Goal: Go to known website: Access a specific website the user already knows

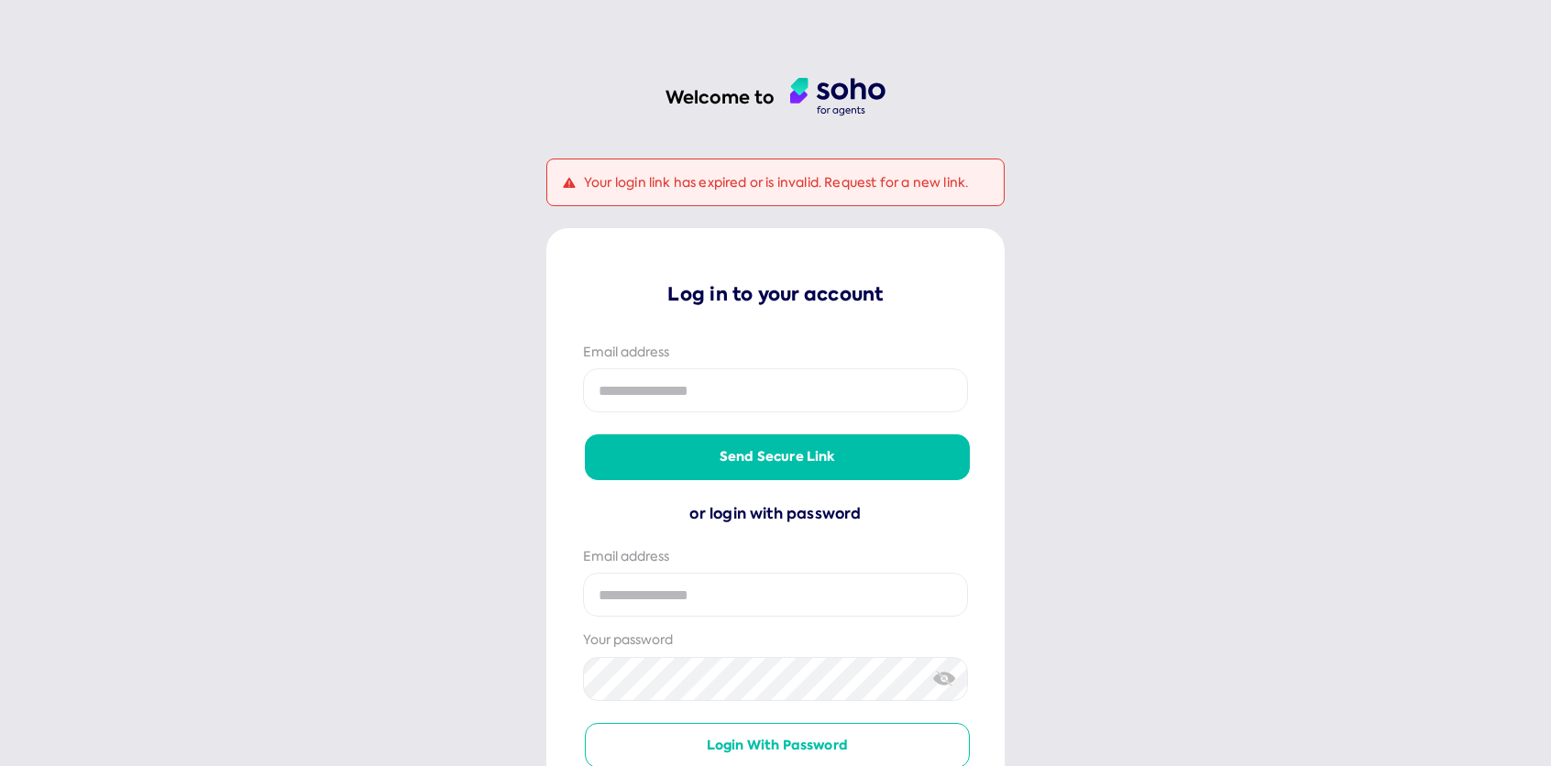
click at [667, 387] on input "email" at bounding box center [775, 391] width 385 height 44
type input "**********"
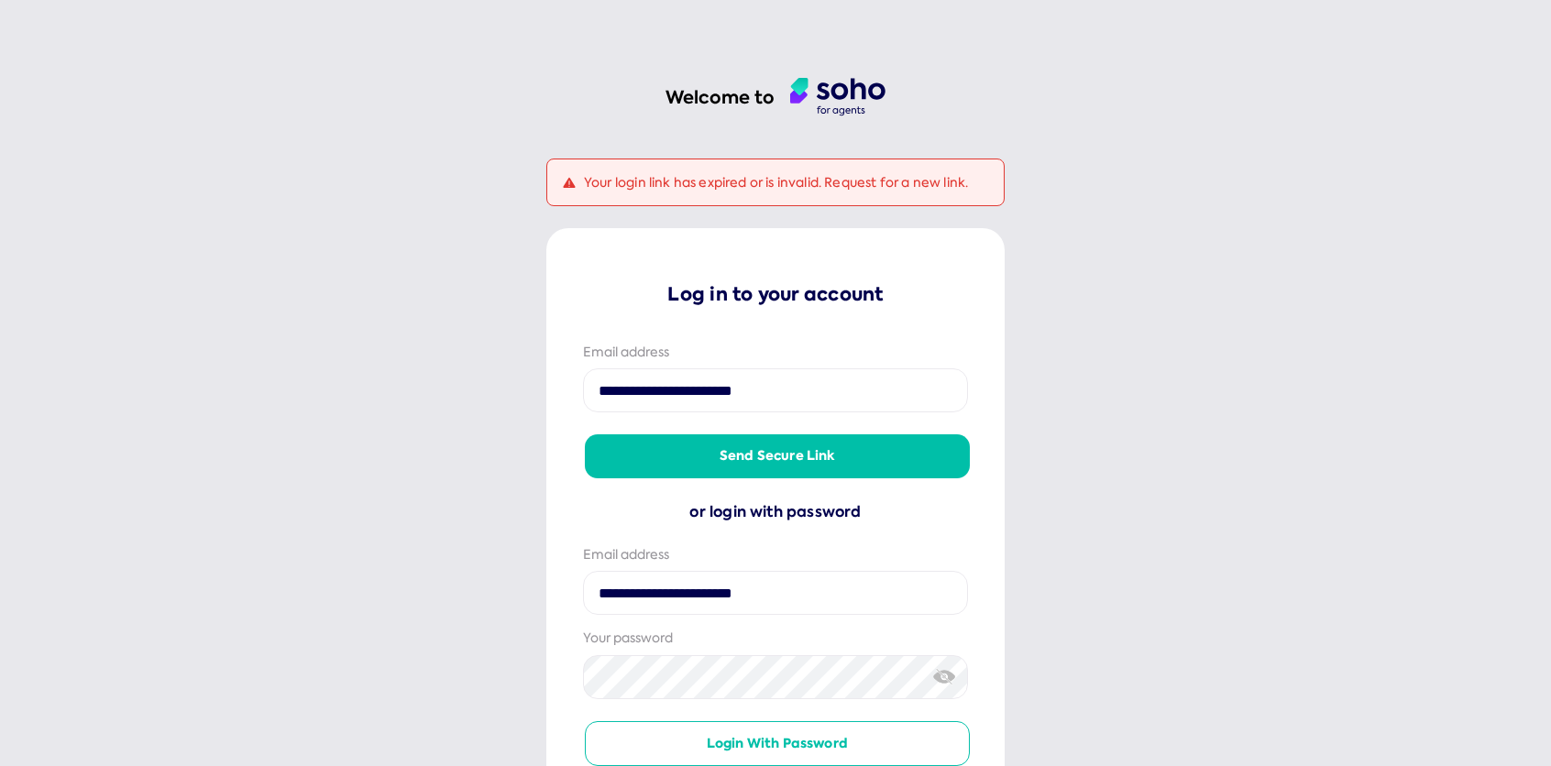
click at [671, 464] on button "Send secure link" at bounding box center [777, 457] width 385 height 44
